Goal: Information Seeking & Learning: Learn about a topic

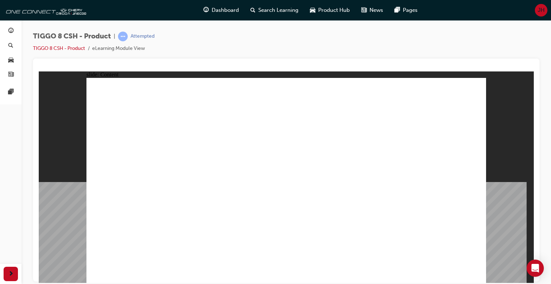
click at [456, 41] on div "TIGGO 8 CSH - Product | Attempted TIGGO 8 CSH - Product eLearning Module View" at bounding box center [286, 45] width 506 height 27
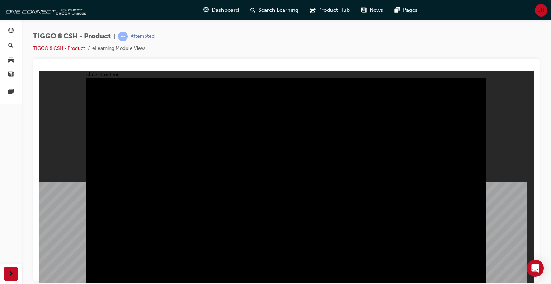
drag, startPoint x: 475, startPoint y: 277, endPoint x: 473, endPoint y: 273, distance: 4.7
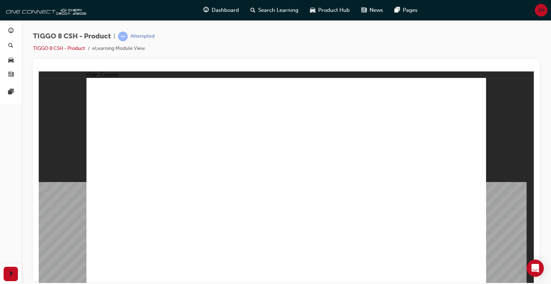
drag, startPoint x: 176, startPoint y: 195, endPoint x: 262, endPoint y: 200, distance: 86.2
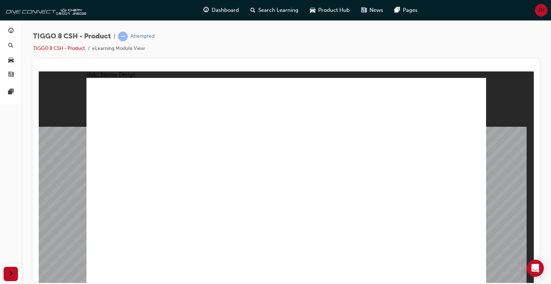
drag, startPoint x: 357, startPoint y: 157, endPoint x: 294, endPoint y: 147, distance: 64.2
drag, startPoint x: 294, startPoint y: 147, endPoint x: 504, endPoint y: 107, distance: 214.6
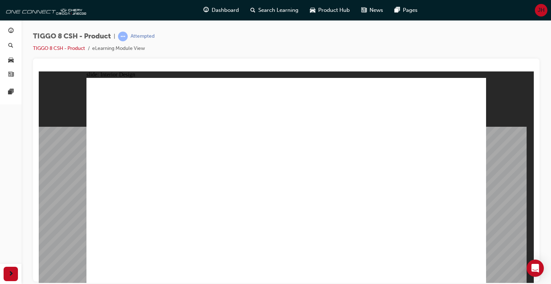
click at [304, 71] on html "slide: Interior Design 15.6'' Interactive Touch Screen Powered by a Qualcomm Sn…" at bounding box center [286, 176] width 495 height 211
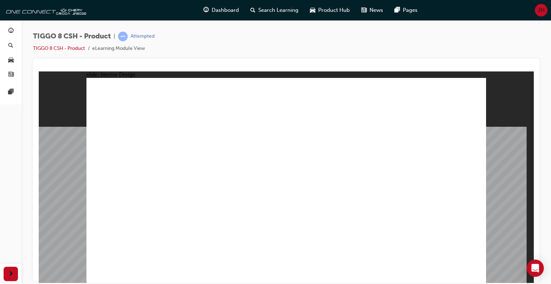
click at [354, 282] on html "slide: Interior Design 15.6'' Interactive Touch Screen Powered by a Qualcomm Sn…" at bounding box center [286, 176] width 495 height 211
click at [520, 71] on html "slide: Interior Design 15.6'' Interactive Touch Screen Powered by a Qualcomm Sn…" at bounding box center [286, 176] width 495 height 211
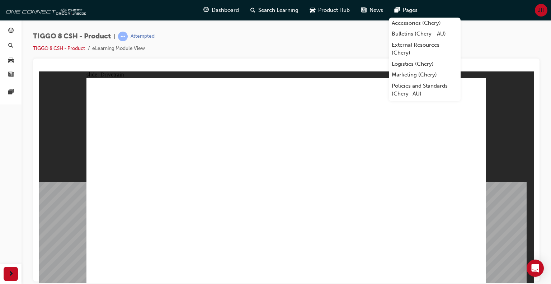
drag, startPoint x: 134, startPoint y: 170, endPoint x: 220, endPoint y: 178, distance: 86.8
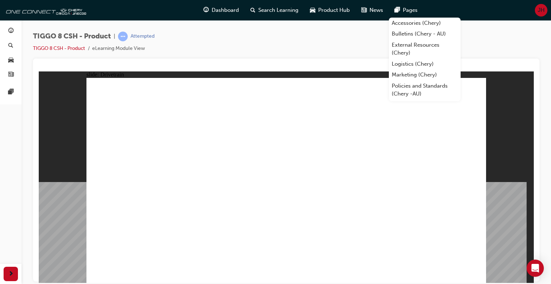
drag, startPoint x: 142, startPoint y: 148, endPoint x: 99, endPoint y: 141, distance: 43.9
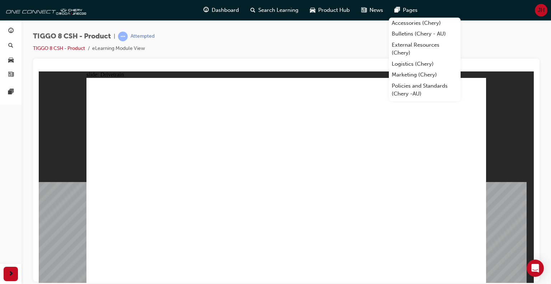
type input "0"
drag, startPoint x: 185, startPoint y: 171, endPoint x: 168, endPoint y: 189, distance: 23.6
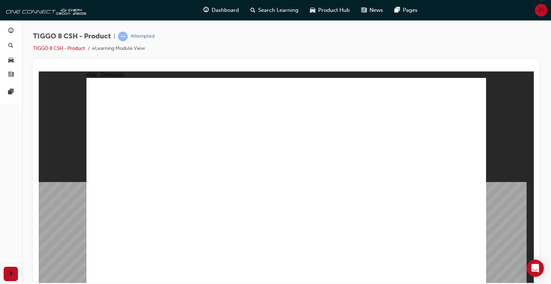
type input "24"
drag, startPoint x: 127, startPoint y: 171, endPoint x: 194, endPoint y: 169, distance: 66.3
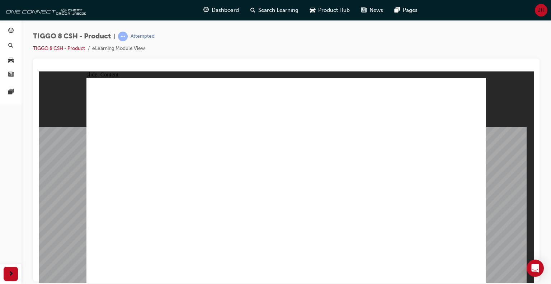
drag, startPoint x: 234, startPoint y: 141, endPoint x: 294, endPoint y: 143, distance: 59.5
